Goal: Ask a question: Seek information or help from site administrators or community

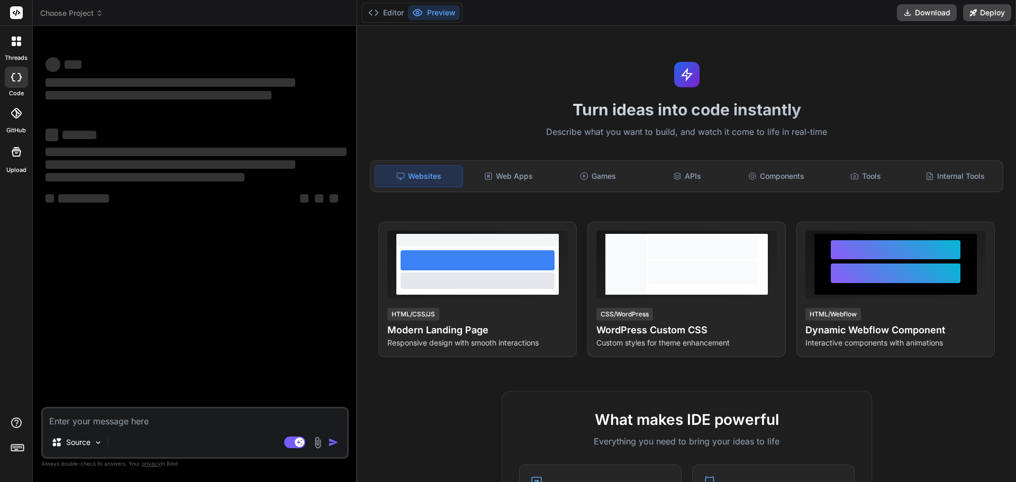
type textarea "x"
click at [109, 422] on textarea at bounding box center [195, 417] width 304 height 19
type textarea "h"
type textarea "x"
type textarea "ho"
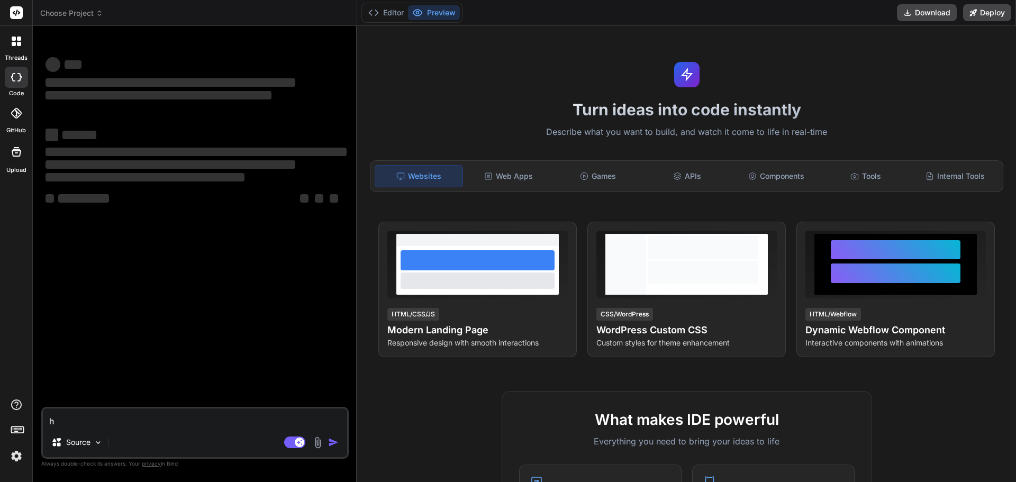
type textarea "x"
type textarea "how"
type textarea "x"
type textarea "how"
type textarea "x"
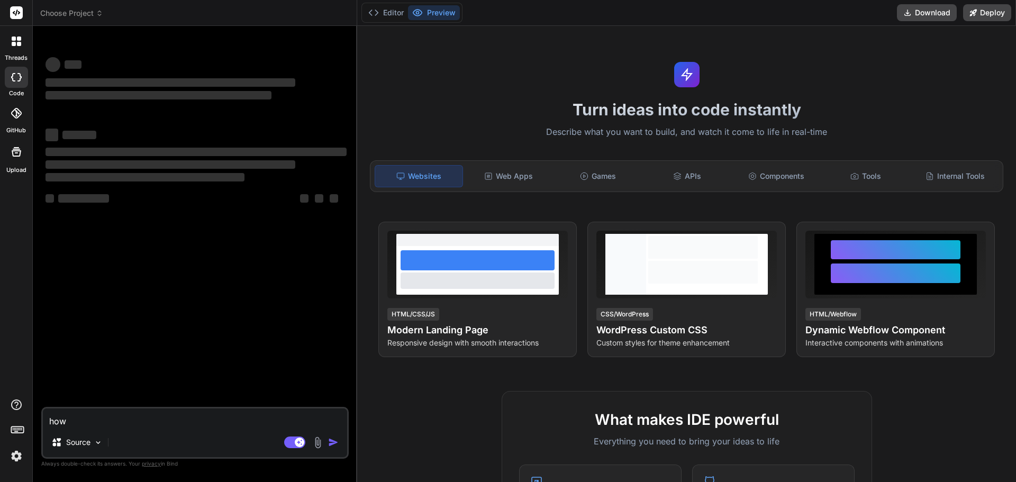
type textarea "how c"
type textarea "x"
type textarea "how ca"
type textarea "x"
type textarea "how can"
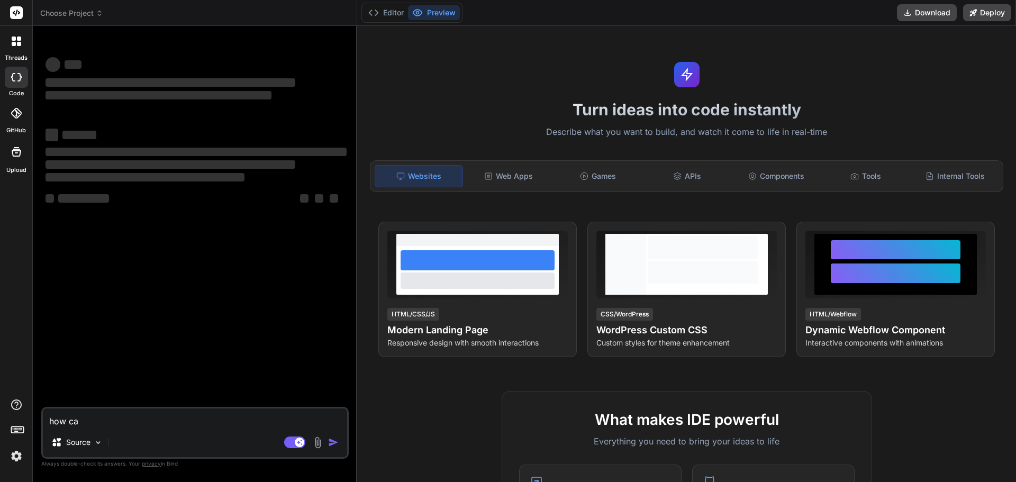
type textarea "x"
type textarea "how can"
type textarea "x"
type textarea "how can m"
type textarea "x"
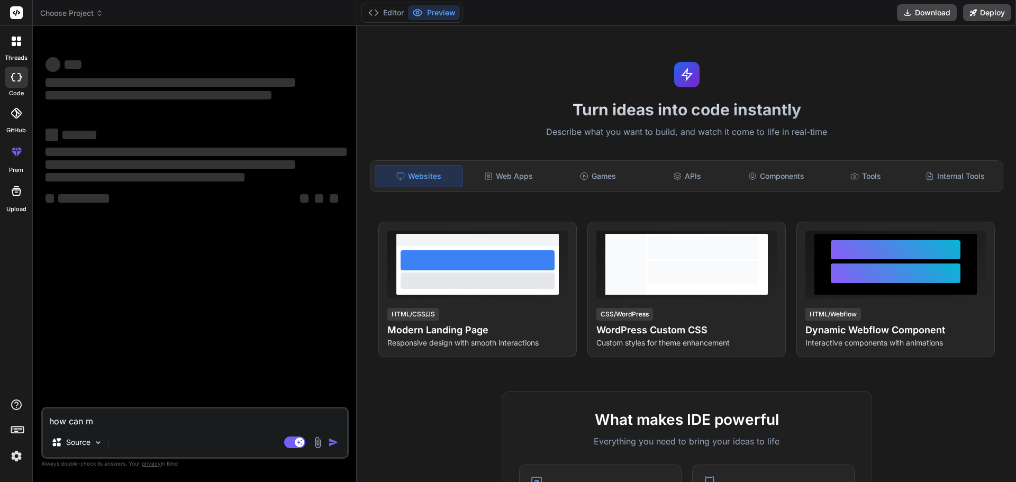
type textarea "how can ma"
type textarea "x"
type textarea "how can man"
type textarea "x"
type textarea "how can mana"
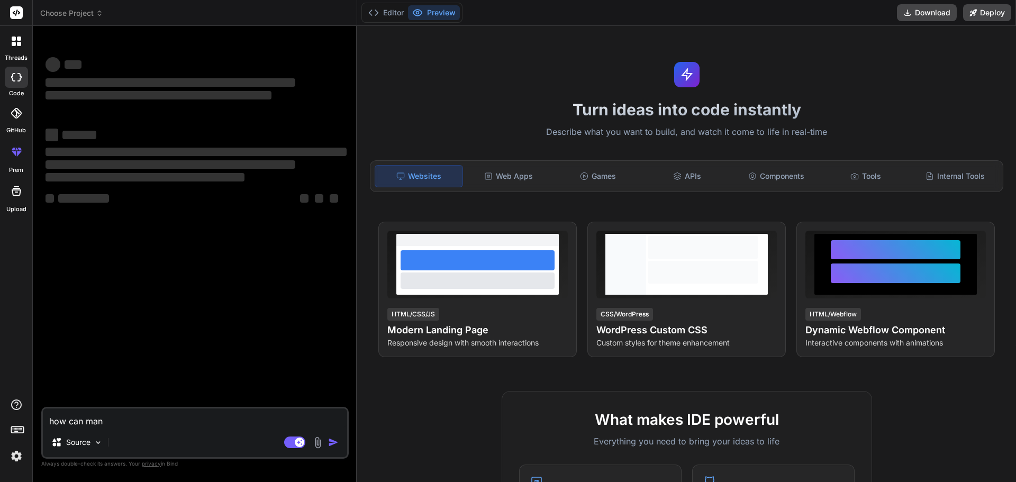
type textarea "x"
type textarea "how can manag"
type textarea "x"
type textarea "how can manage"
type textarea "x"
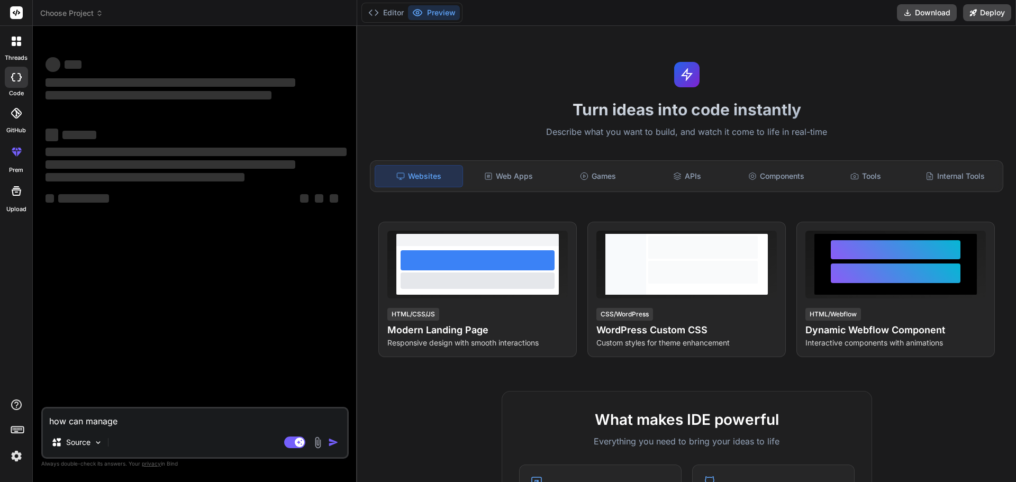
type textarea "how can manage"
type textarea "x"
type textarea "how can manage t"
type textarea "x"
type textarea "how can manage th"
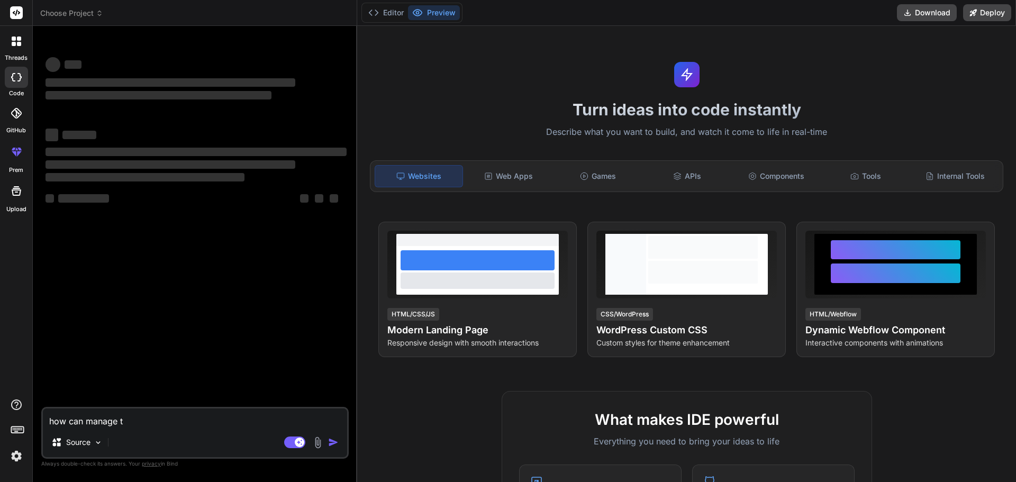
type textarea "x"
type textarea "how can manage the"
type textarea "x"
type textarea "how can manage the"
type textarea "x"
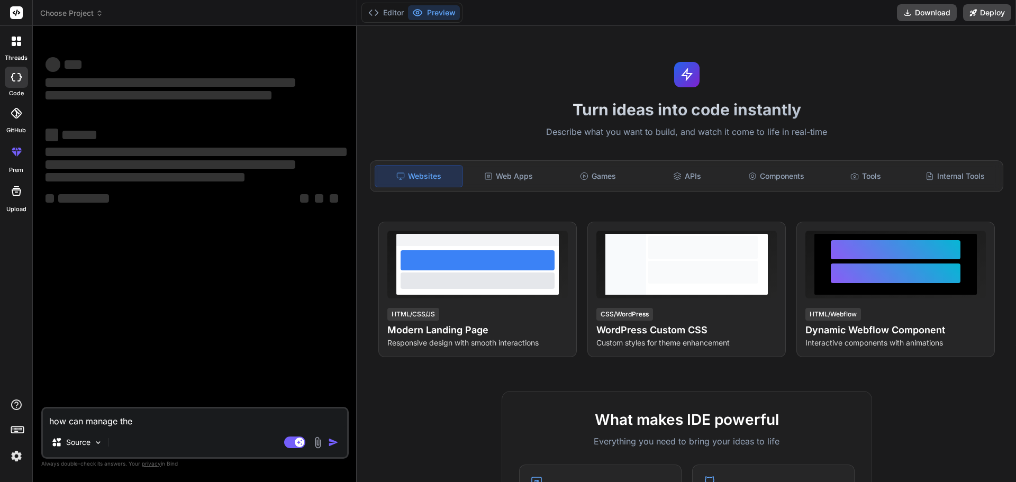
type textarea "how can manage the e"
type textarea "x"
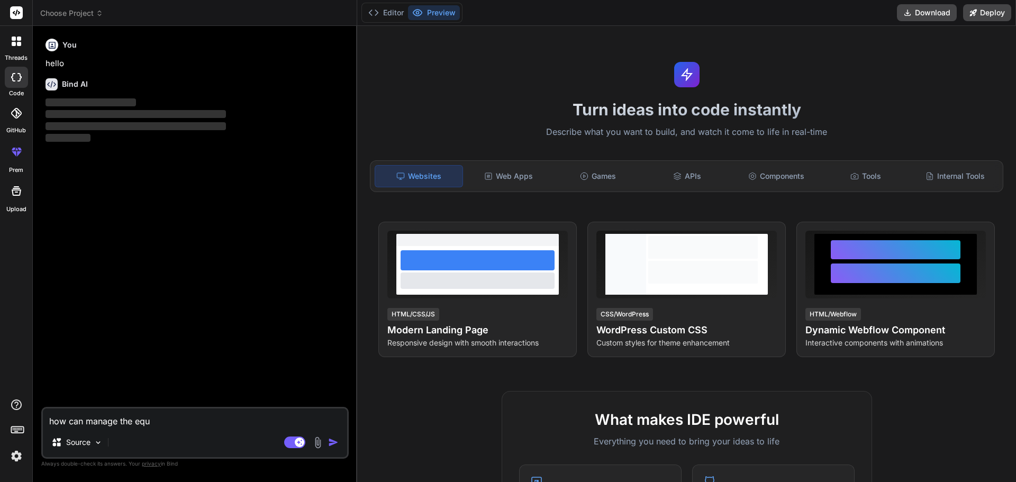
type textarea "how can manage the equa"
type textarea "x"
type textarea "how can manage the equal"
type textarea "x"
type textarea "how can manage the equal"
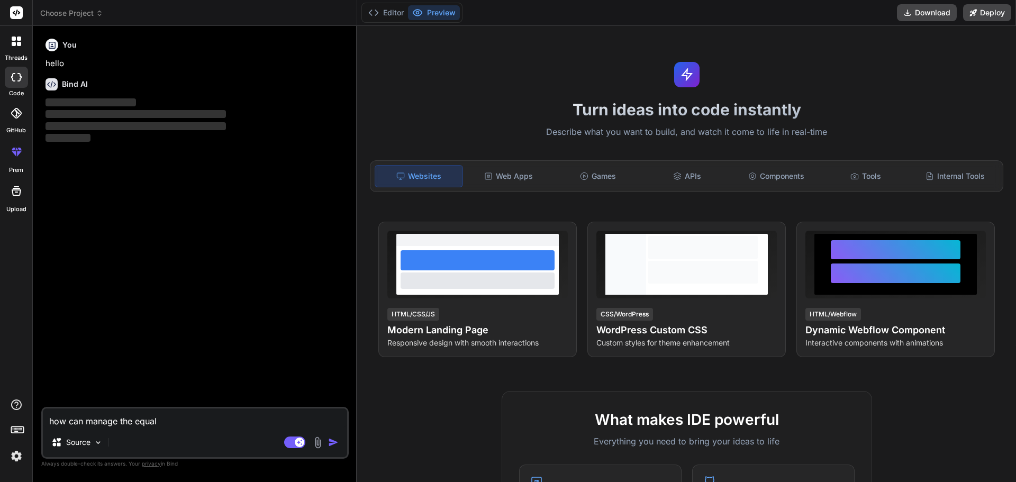
type textarea "x"
type textarea "how can manage the equal h"
type textarea "x"
type textarea "how can manage the equal he"
type textarea "x"
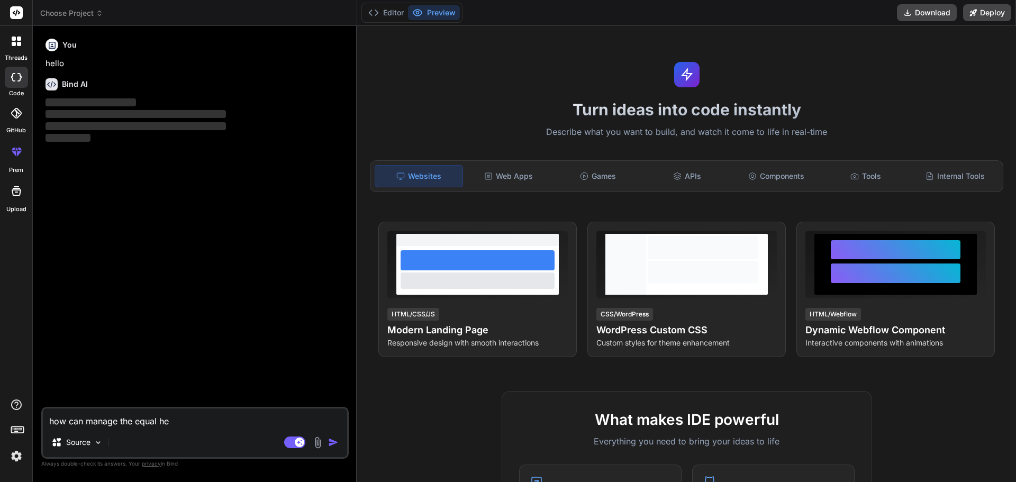
type textarea "how can manage the equal heg"
type textarea "x"
type textarea "how can manage the equal [PERSON_NAME]"
type textarea "x"
type textarea "how can manage the equal [PERSON_NAME]"
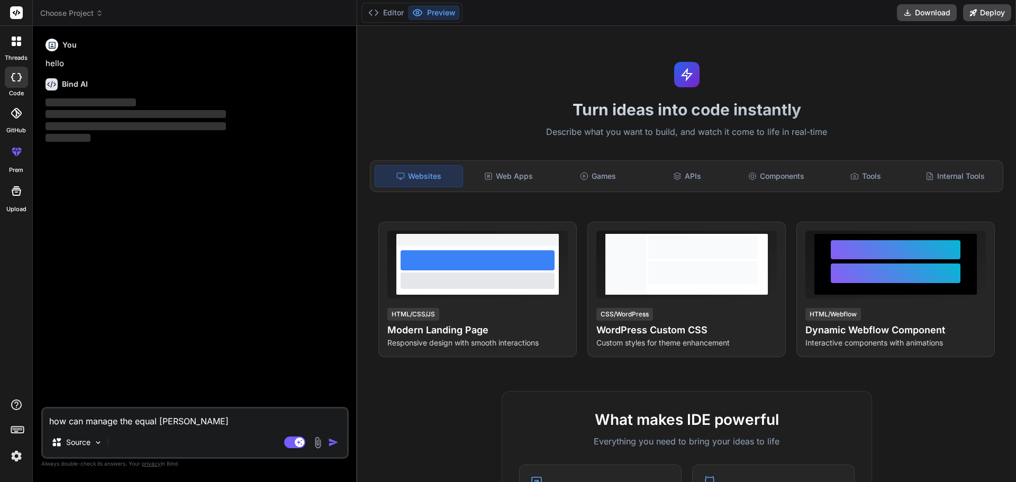
type textarea "x"
type textarea "how can manage the equal [PERSON_NAME]"
type textarea "x"
type textarea "how can manage the equal [PERSON_NAME]"
type textarea "x"
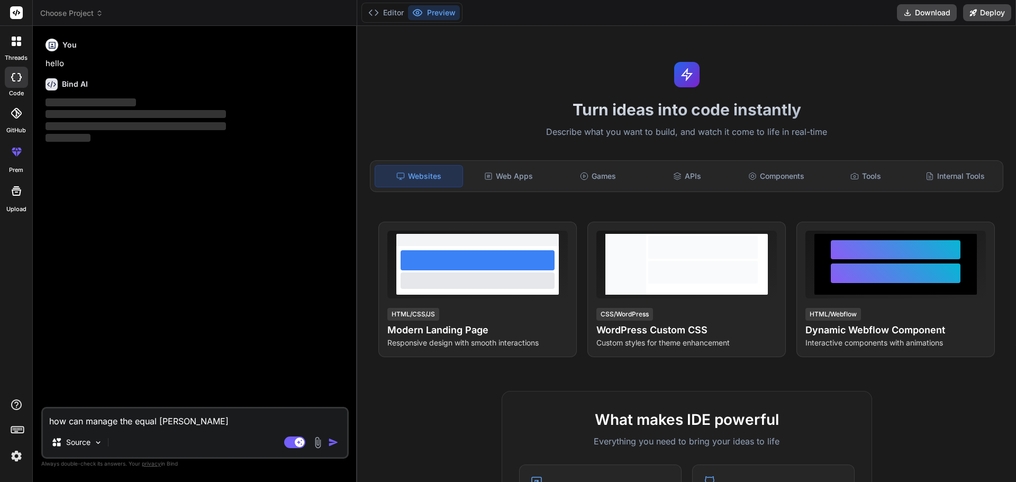
type textarea "how can manage the equal [PERSON_NAME] o"
type textarea "x"
type textarea "how can manage the equal [PERSON_NAME] of"
type textarea "x"
type textarea "how can manage the equal [PERSON_NAME] of"
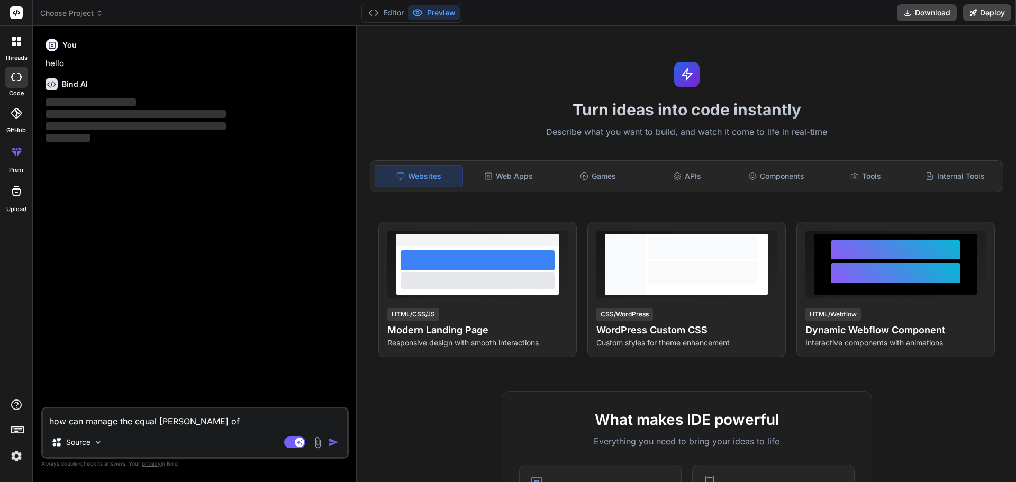
type textarea "x"
type textarea "how can manage the equal [PERSON_NAME] of c"
type textarea "x"
type textarea "how can manage the equal [PERSON_NAME] of co"
type textarea "x"
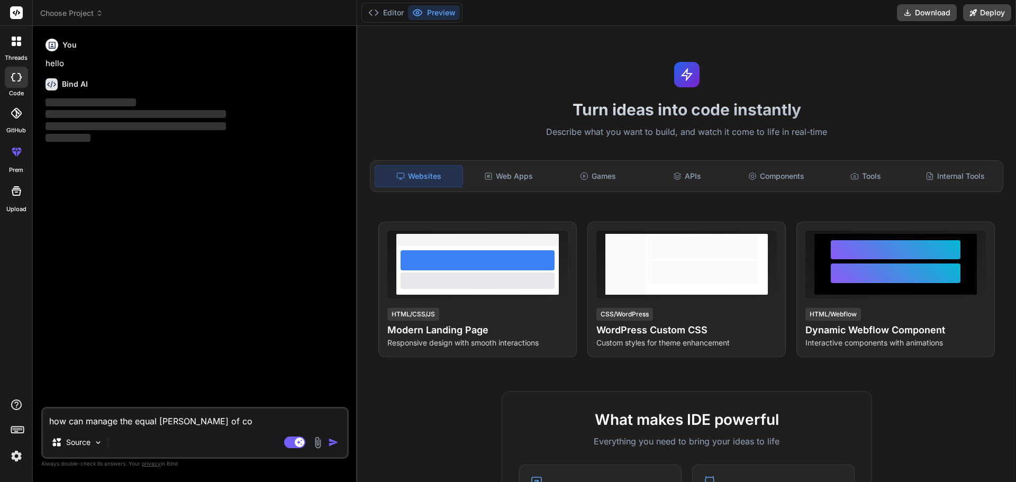
type textarea "how can manage the equal [PERSON_NAME] of col"
type textarea "x"
type textarea "how can manage the equal [PERSON_NAME] of colu"
type textarea "x"
type textarea "how can manage the equal [PERSON_NAME] of colum"
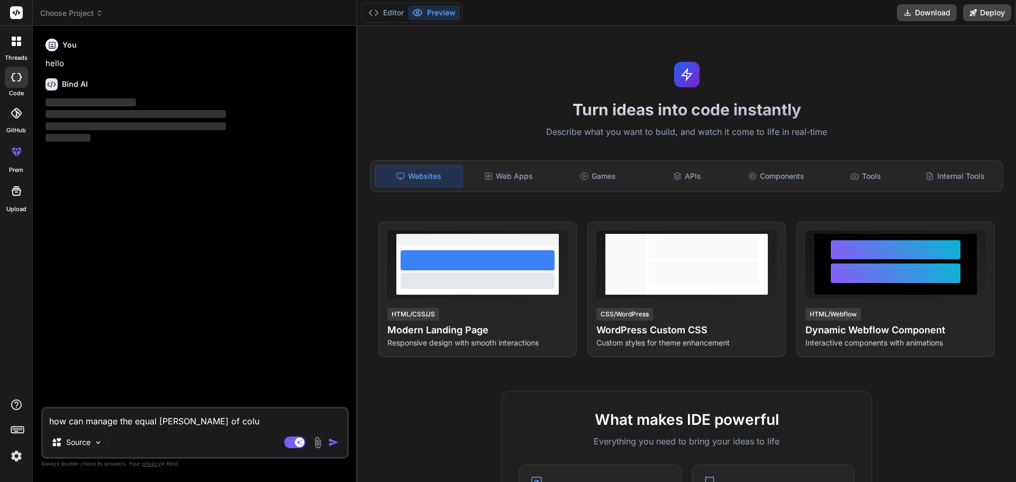
type textarea "x"
type textarea "how can manage the equal hegiht of column"
type textarea "x"
type textarea "how can manage the equal hegiht of column"
type textarea "x"
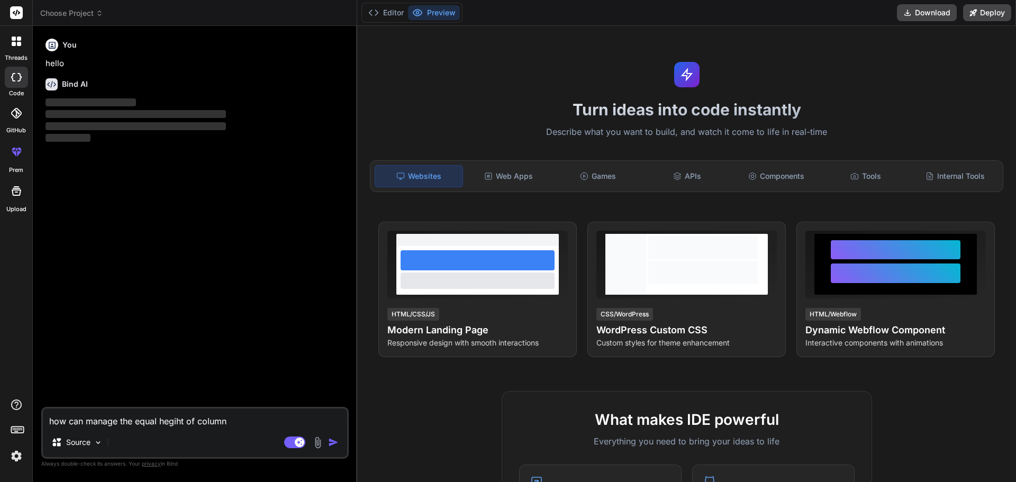
type textarea "how can manage the equal [PERSON_NAME] of column h"
type textarea "x"
type textarea "how can manage the equal [PERSON_NAME] of column hu"
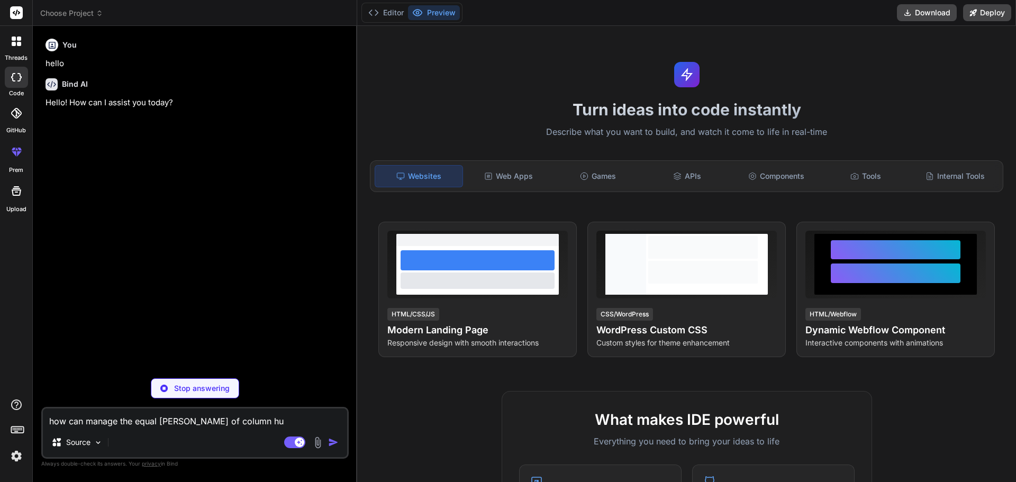
type textarea "x"
type textarea "how can manage the equal [PERSON_NAME] of column h"
type textarea "x"
type textarea "how can manage the equal hegiht of column"
type textarea "x"
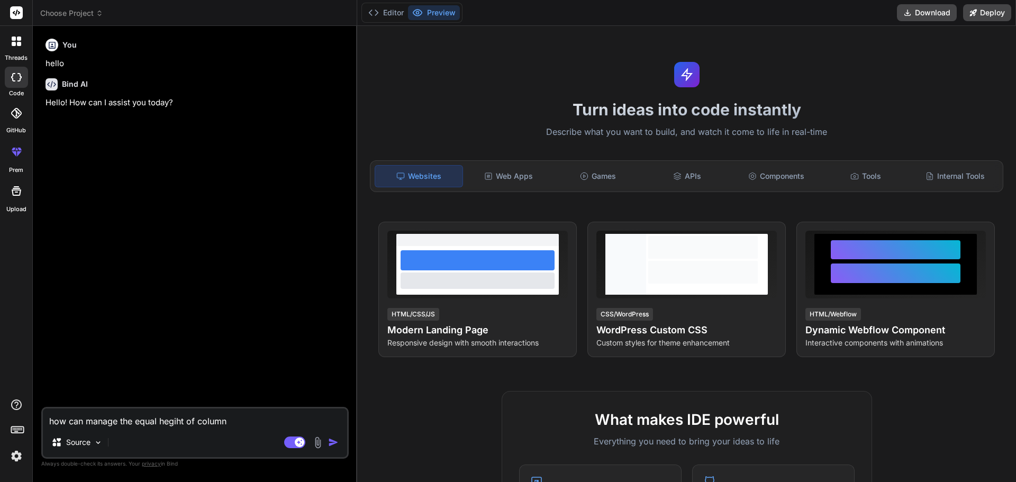
type textarea "how can manage the equal [PERSON_NAME] of column u"
type textarea "x"
type textarea "how can manage the equal [PERSON_NAME] of column un"
type textarea "x"
type textarea "how can manage the equal [PERSON_NAME] of column und"
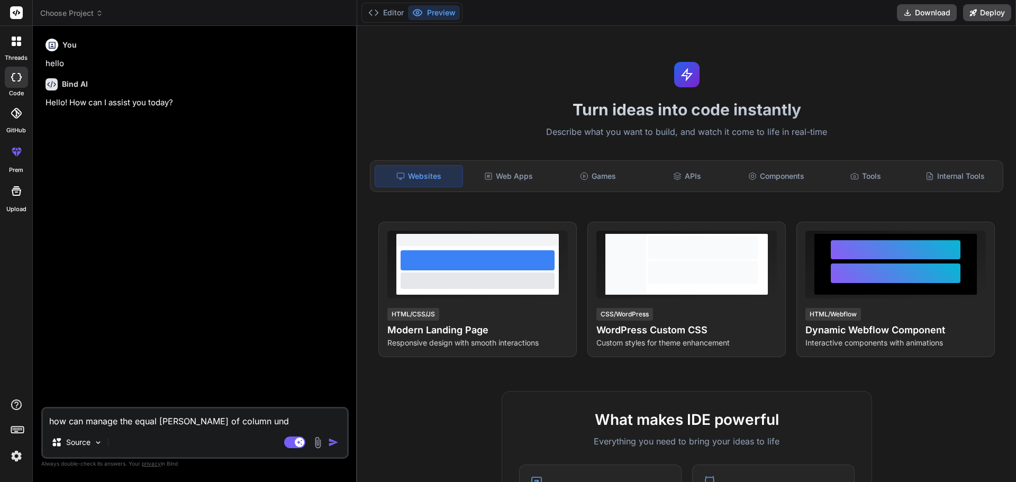
type textarea "x"
type textarea "how can manage the equal [PERSON_NAME] of column unde"
type textarea "x"
type textarea "how can manage the equal [PERSON_NAME] of column under"
type textarea "x"
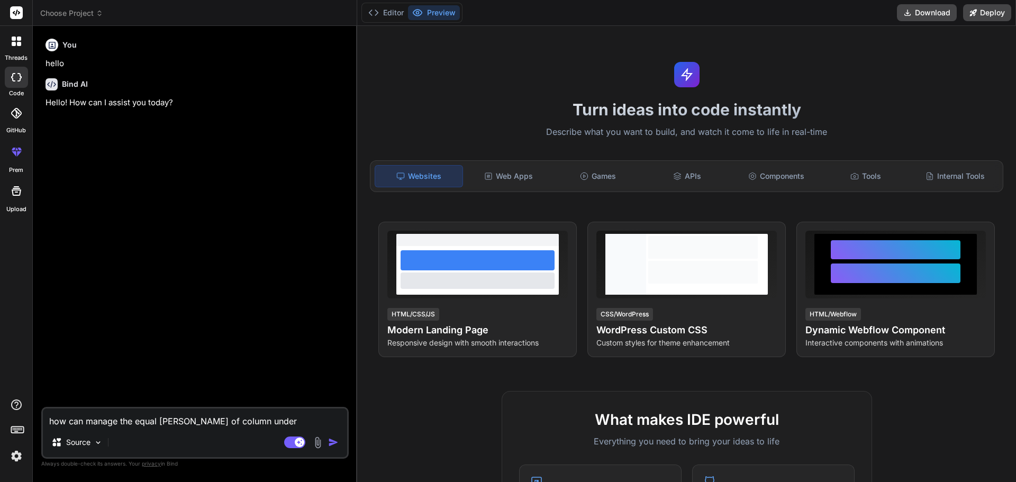
type textarea "how can manage the equal [PERSON_NAME] of column under"
type textarea "x"
type textarea "how can manage the equal [PERSON_NAME] of column under t"
type textarea "x"
type textarea "how can manage the equal [PERSON_NAME] of column under th"
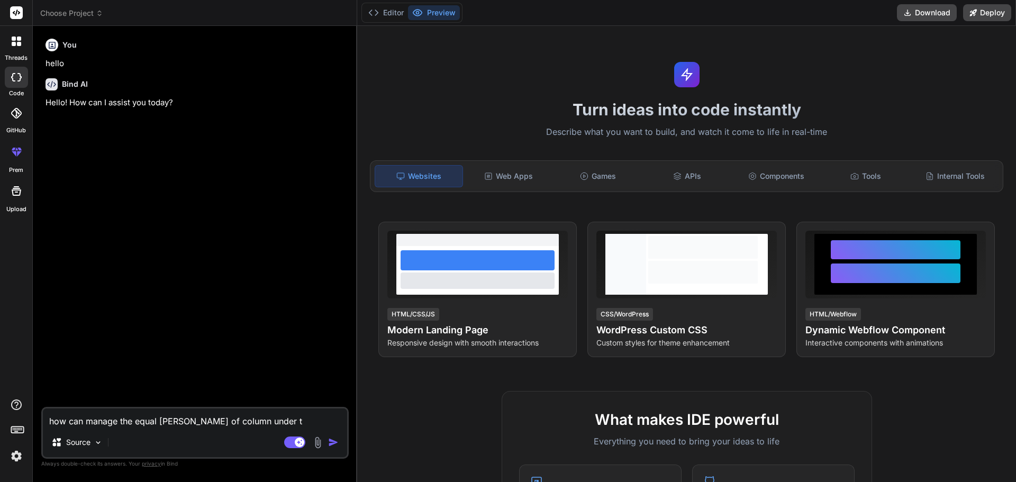
type textarea "x"
type textarea "how can manage the equal hegiht of column under the"
type textarea "x"
type textarea "how can manage the equal hegiht of column under the"
type textarea "x"
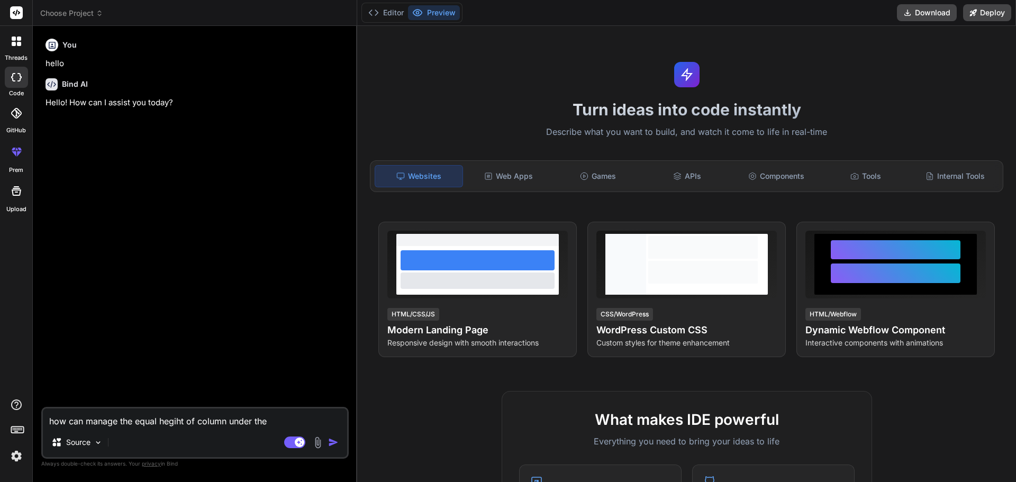
type textarea "how can manage the equal [PERSON_NAME] of column under the r"
type textarea "x"
type textarea "how can manage the equal [PERSON_NAME] of column under the ro"
type textarea "x"
type textarea "how can manage the equal [PERSON_NAME] of column under the row"
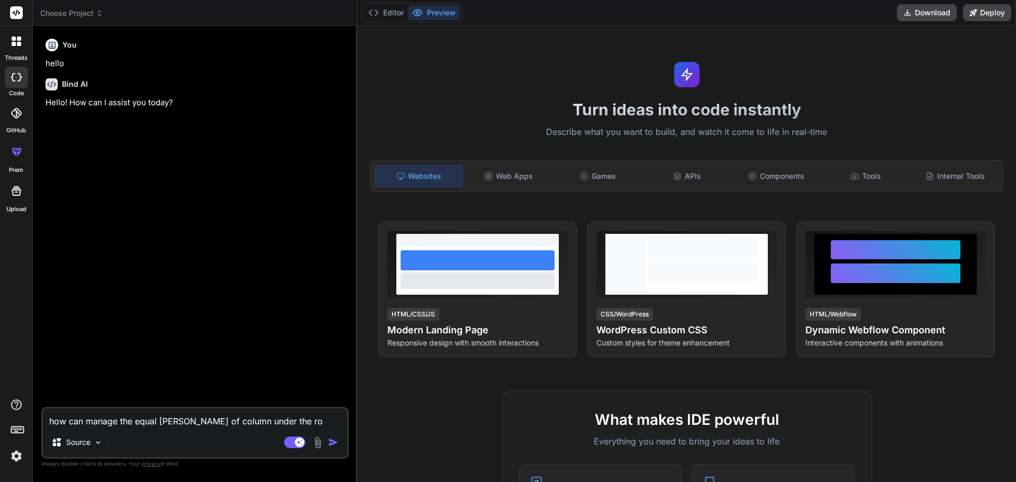
type textarea "x"
type textarea "how can manage the equal [PERSON_NAME] of column under the row"
type textarea "x"
type textarea "how can manage the equal [PERSON_NAME] of column under the row i"
type textarea "x"
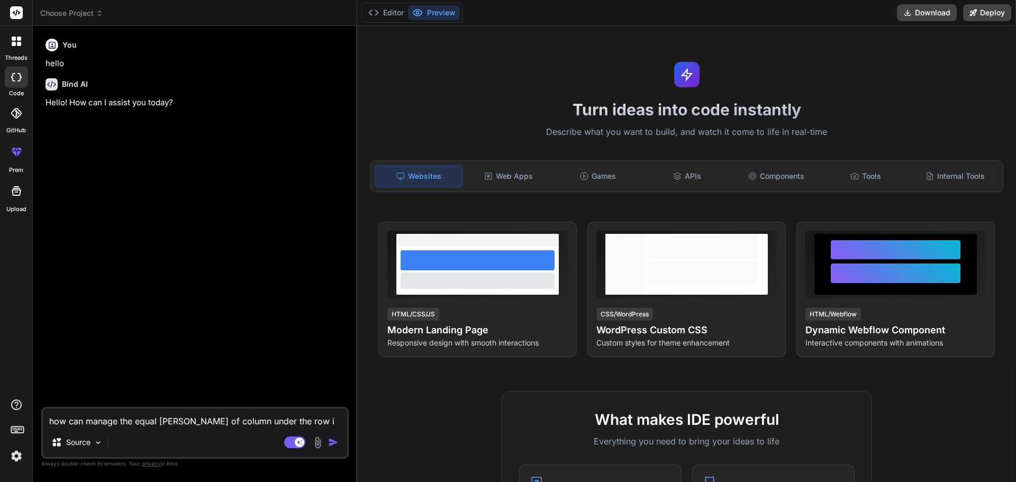
type textarea "how can manage the equal [PERSON_NAME] of column under the row in"
type textarea "x"
type textarea "how can manage the equal [PERSON_NAME] of column under the row in"
type textarea "x"
type textarea "how can manage the equal [PERSON_NAME] of column under the row in b"
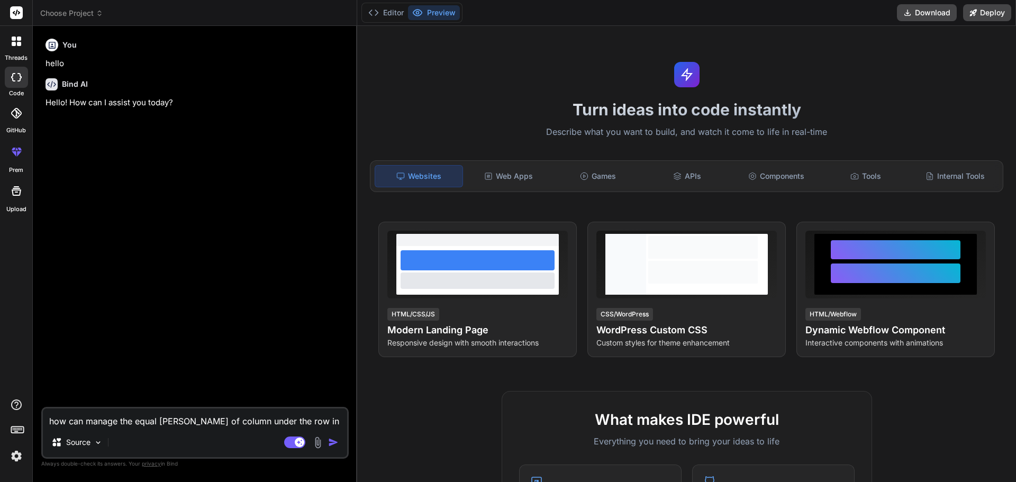
type textarea "x"
type textarea "how can manage the equal [PERSON_NAME] of column under the row in bo"
type textarea "x"
type textarea "how can manage the equal hegiht of column under the row in boo"
type textarea "x"
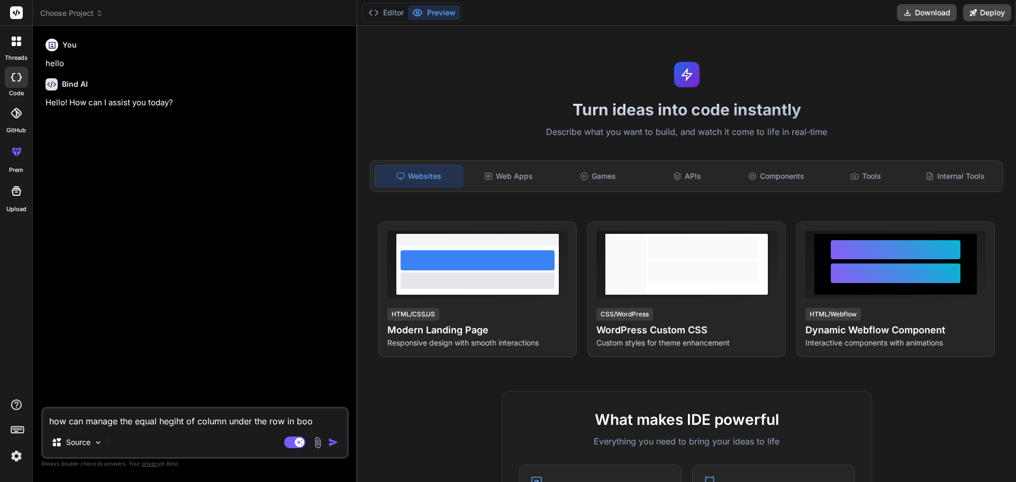
type textarea "how can manage the equal [PERSON_NAME] of column under the row in boot"
type textarea "x"
type textarea "how can manage the equal hegiht of column under the row in boots"
type textarea "x"
type textarea "how can manage the equal hegiht of column under the row in bootst"
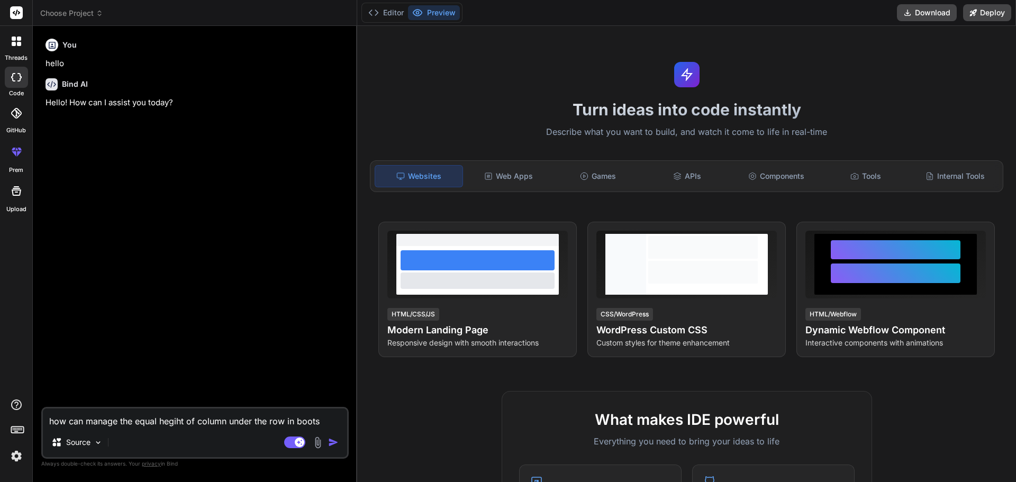
type textarea "x"
type textarea "how can manage the equal hegiht of column under the row in bootstr"
type textarea "x"
type textarea "how can manage the equal hegiht of column under the row in bootstra"
type textarea "x"
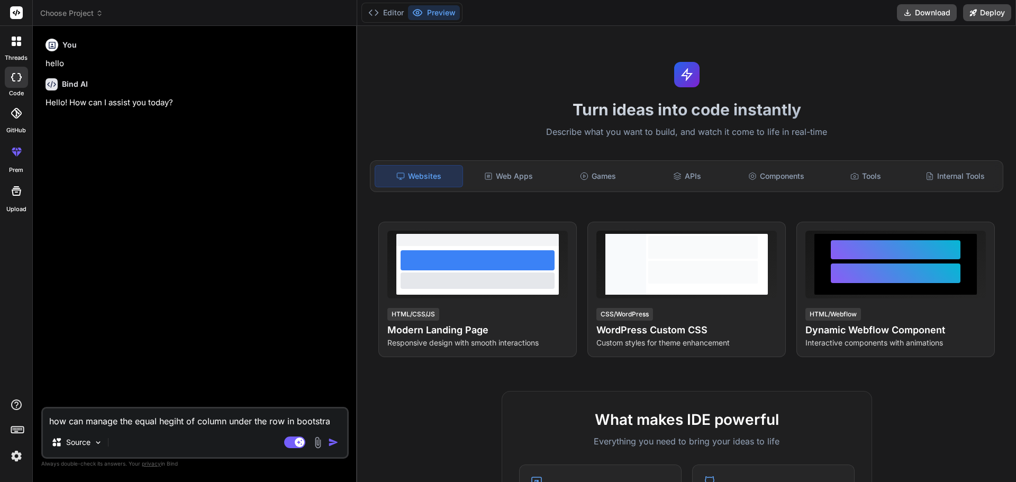
type textarea "how can manage the equal hegiht of column under the row in bootstrap"
type textarea "x"
type textarea "how can manage the equal hegiht of column under the row in bootstrap"
type textarea "x"
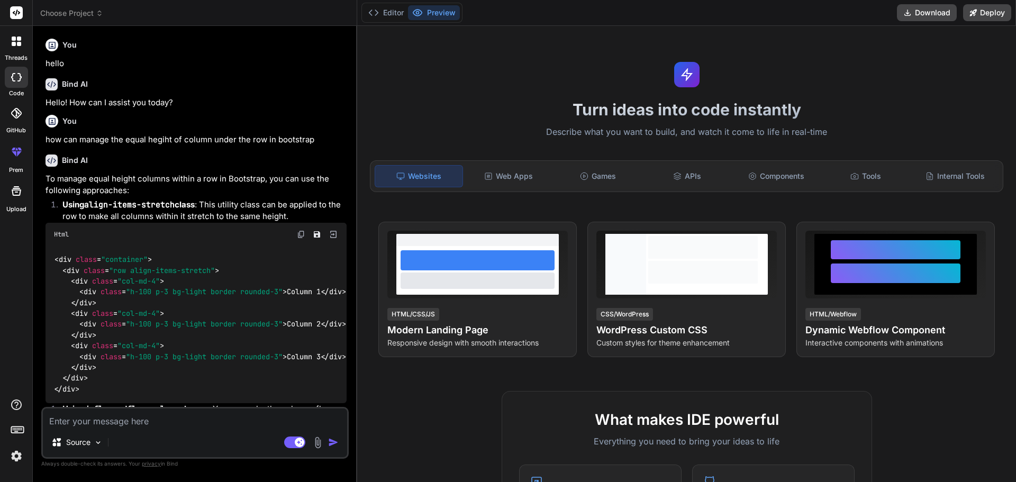
type textarea "x"
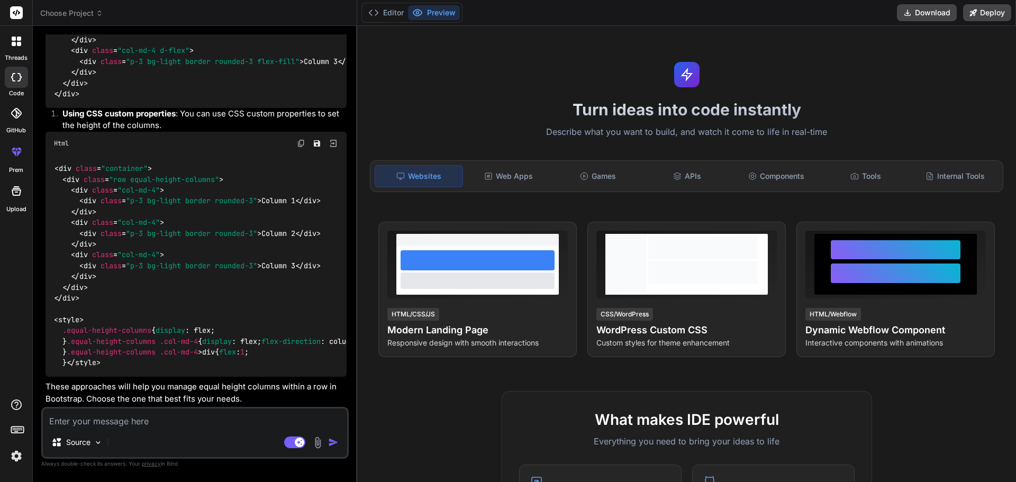
scroll to position [791, 0]
drag, startPoint x: 177, startPoint y: 297, endPoint x: 56, endPoint y: 291, distance: 121.3
click at [56, 291] on div "< div class = "container" > < div class = "row equal-height-columns" > < div cl…" at bounding box center [196, 266] width 301 height 222
copy span "display : flex; flex-direction : column;"
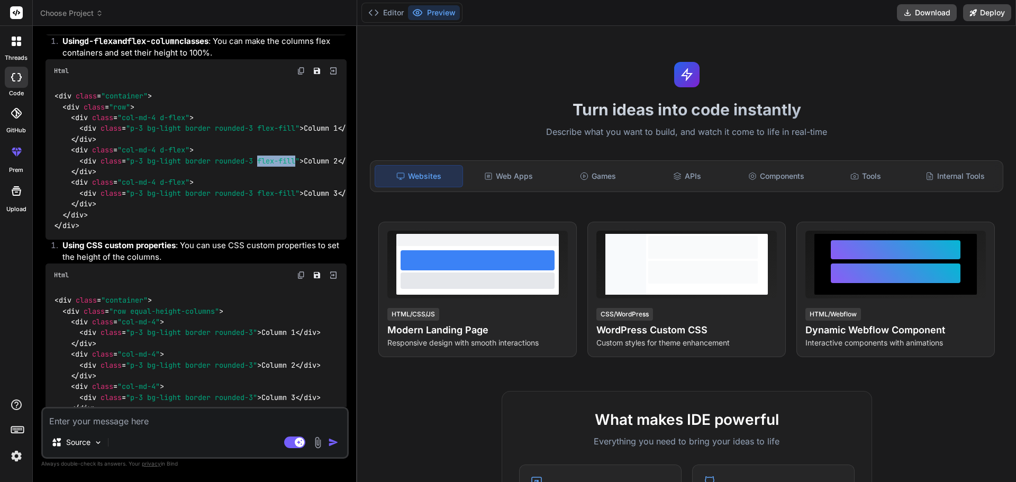
drag, startPoint x: 259, startPoint y: 247, endPoint x: 299, endPoint y: 251, distance: 40.4
click at [299, 166] on span ""p-3 bg-light border rounded-3 flex-fill"" at bounding box center [213, 161] width 174 height 10
copy span "flex-fill"
